Goal: Task Accomplishment & Management: Complete application form

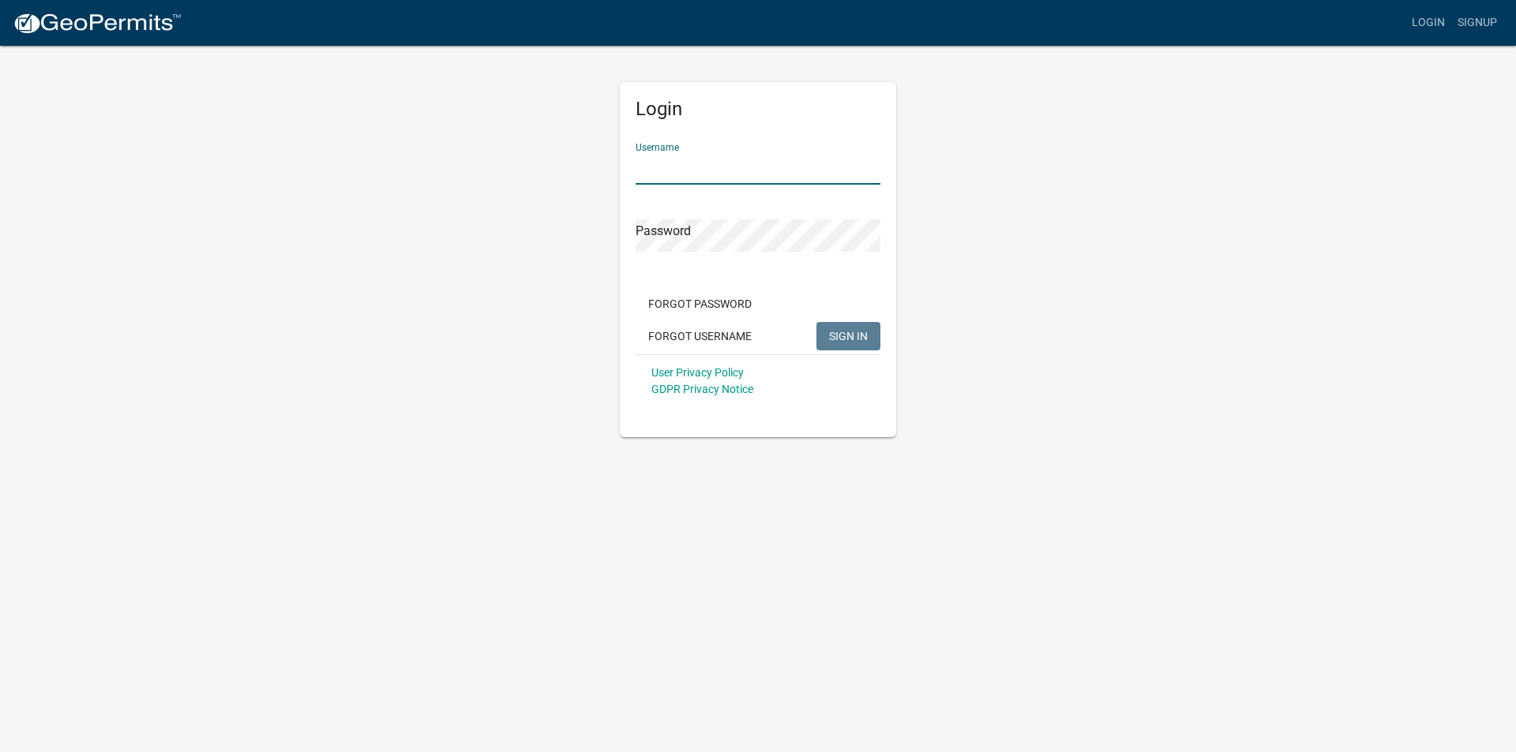
click at [699, 178] on input "Username" at bounding box center [757, 168] width 245 height 32
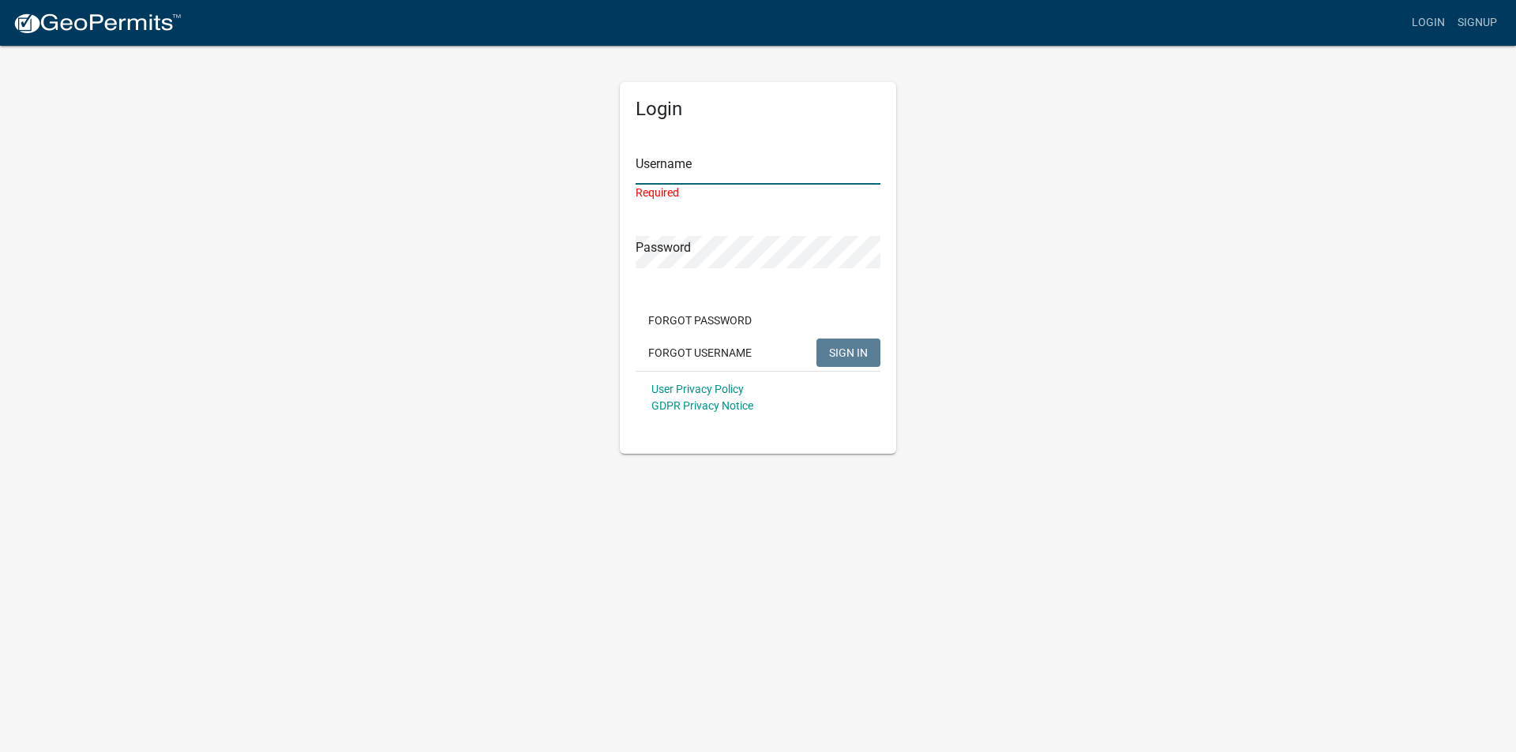
click at [663, 183] on input "Username" at bounding box center [757, 168] width 245 height 32
click at [684, 171] on input "Username" at bounding box center [757, 168] width 245 height 32
type input "r"
click at [1419, 16] on link "Login" at bounding box center [1428, 23] width 46 height 30
